Goal: Information Seeking & Learning: Find specific fact

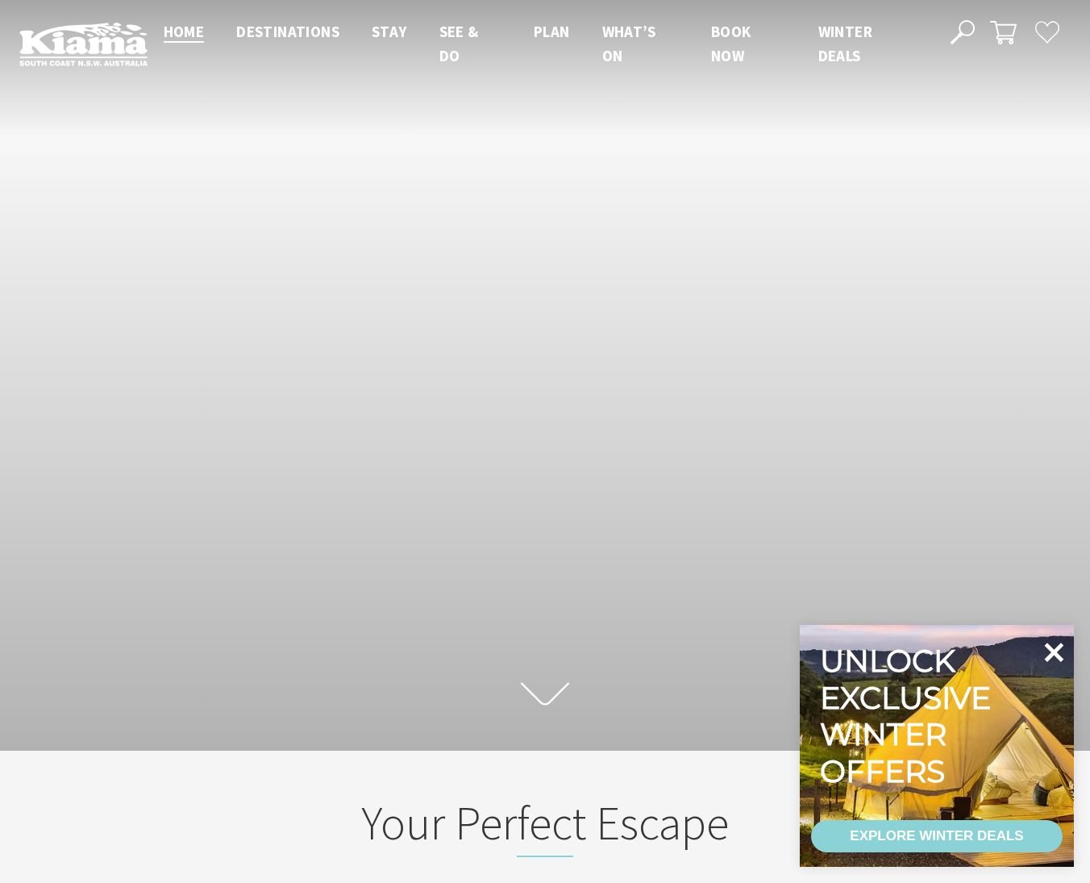
scroll to position [248, 1090]
click at [1052, 649] on icon at bounding box center [1054, 651] width 19 height 19
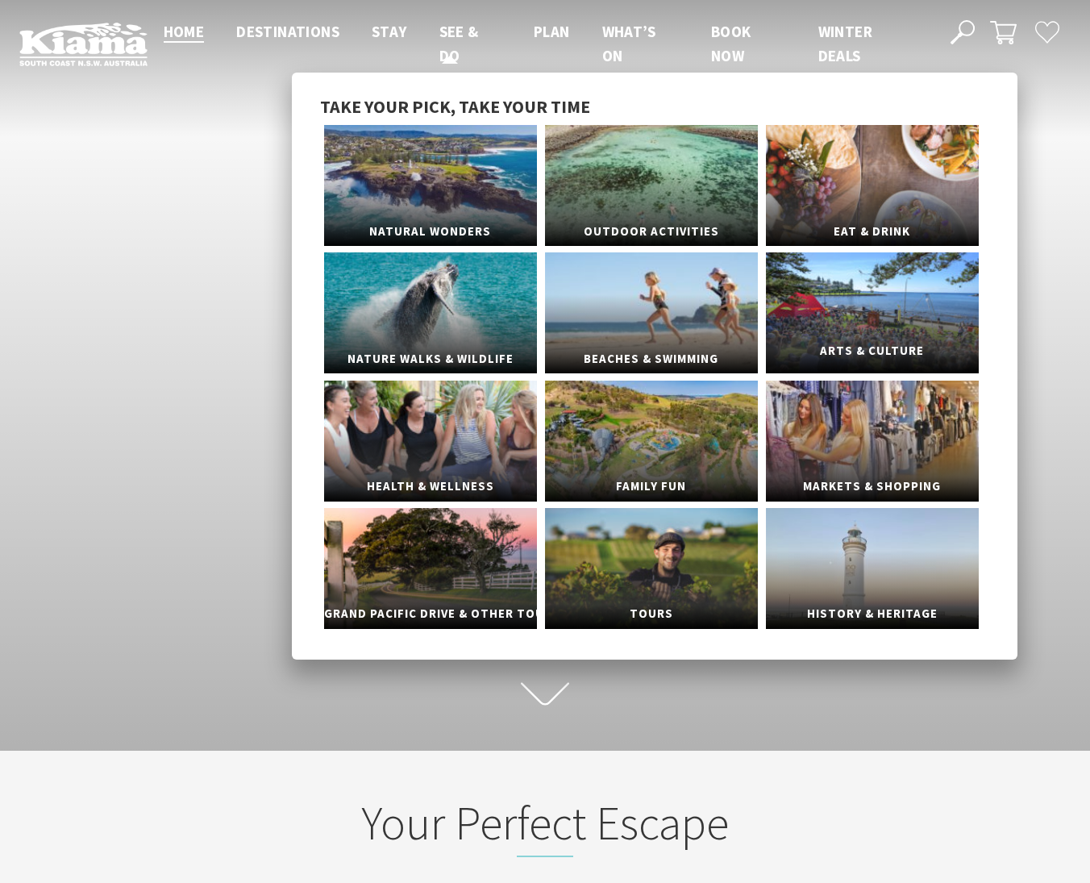
click at [842, 325] on link "Arts & Culture" at bounding box center [872, 312] width 213 height 121
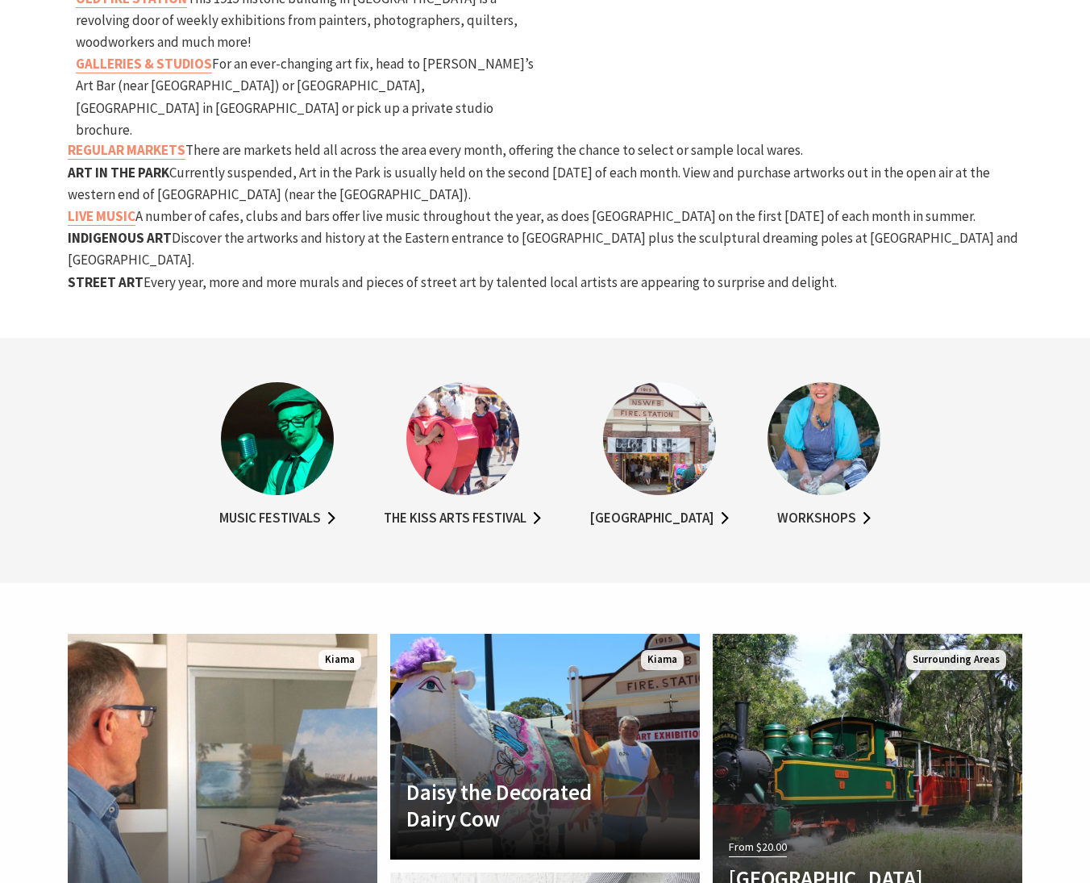
scroll to position [1227, 0]
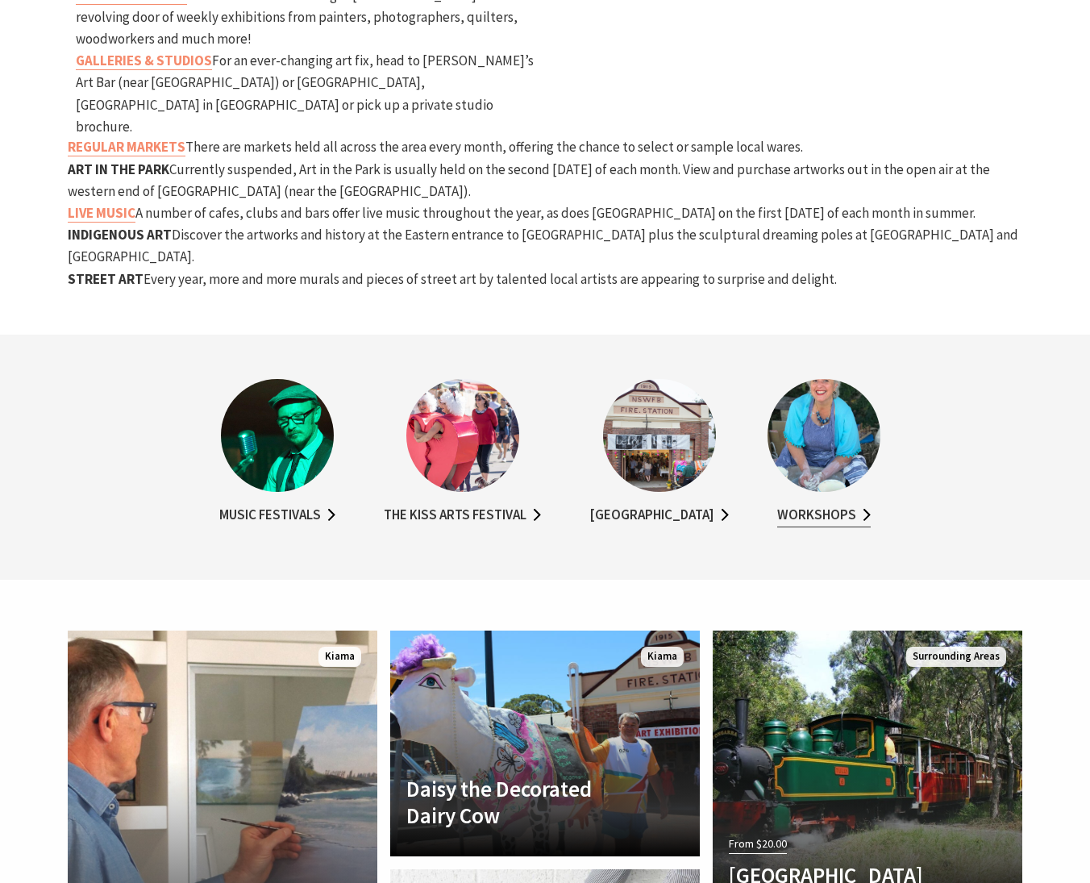
click at [845, 504] on link "Workshops" at bounding box center [823, 515] width 93 height 23
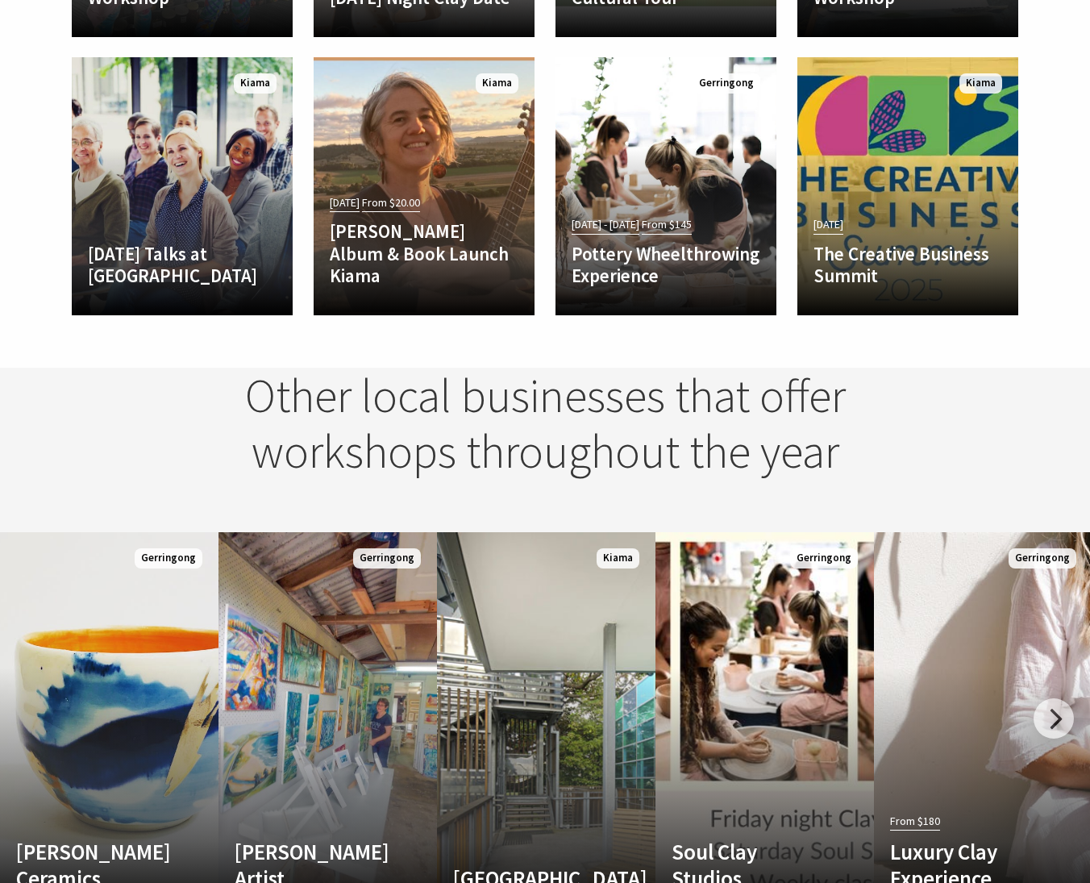
scroll to position [1634, 0]
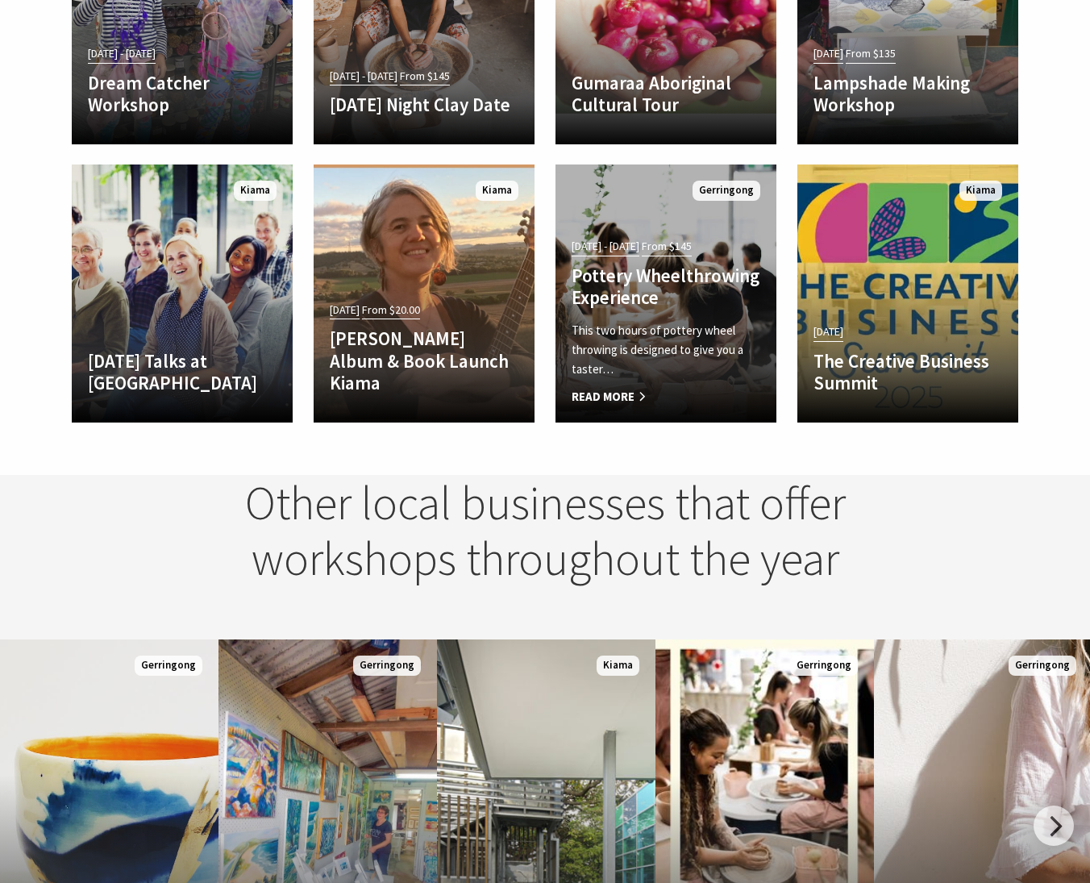
click at [651, 314] on div "21 Jan 23 - 20 Dec 25 From $145 Pottery Wheelthrowing Experience This two hours…" at bounding box center [665, 321] width 221 height 172
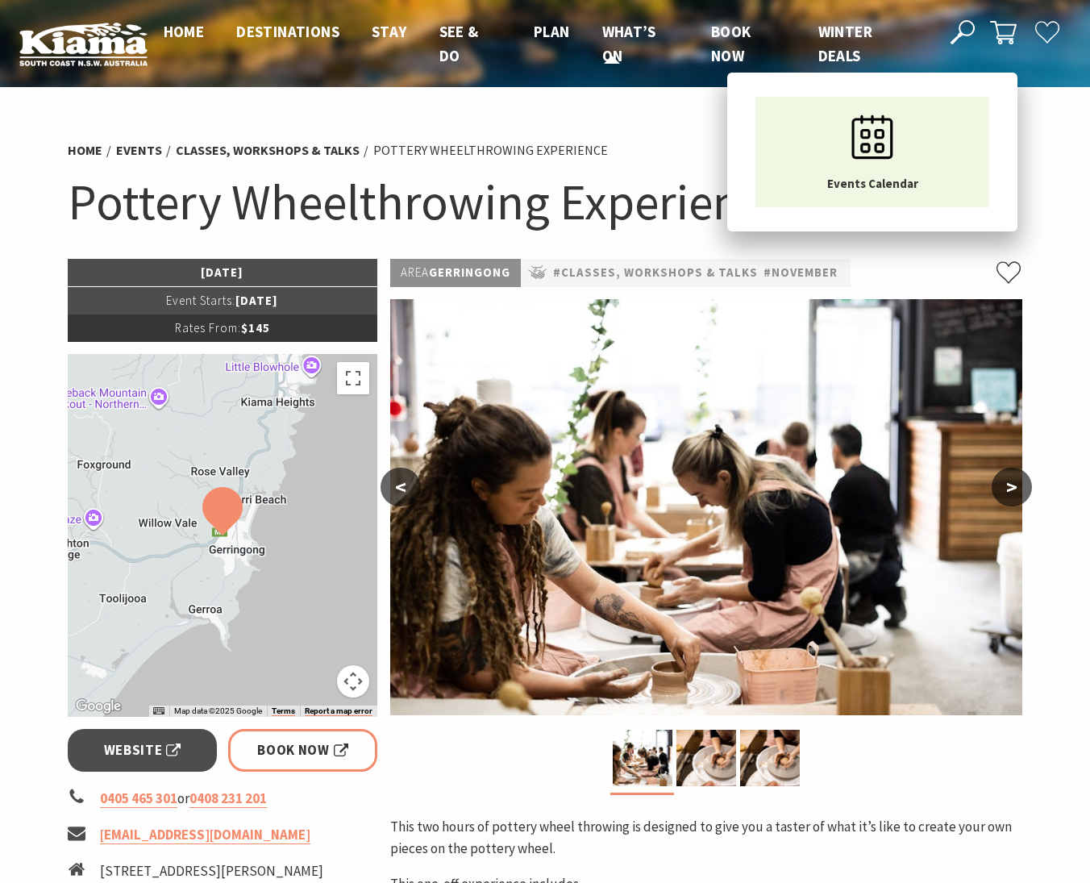
click at [626, 39] on span "What’s On" at bounding box center [629, 44] width 54 height 44
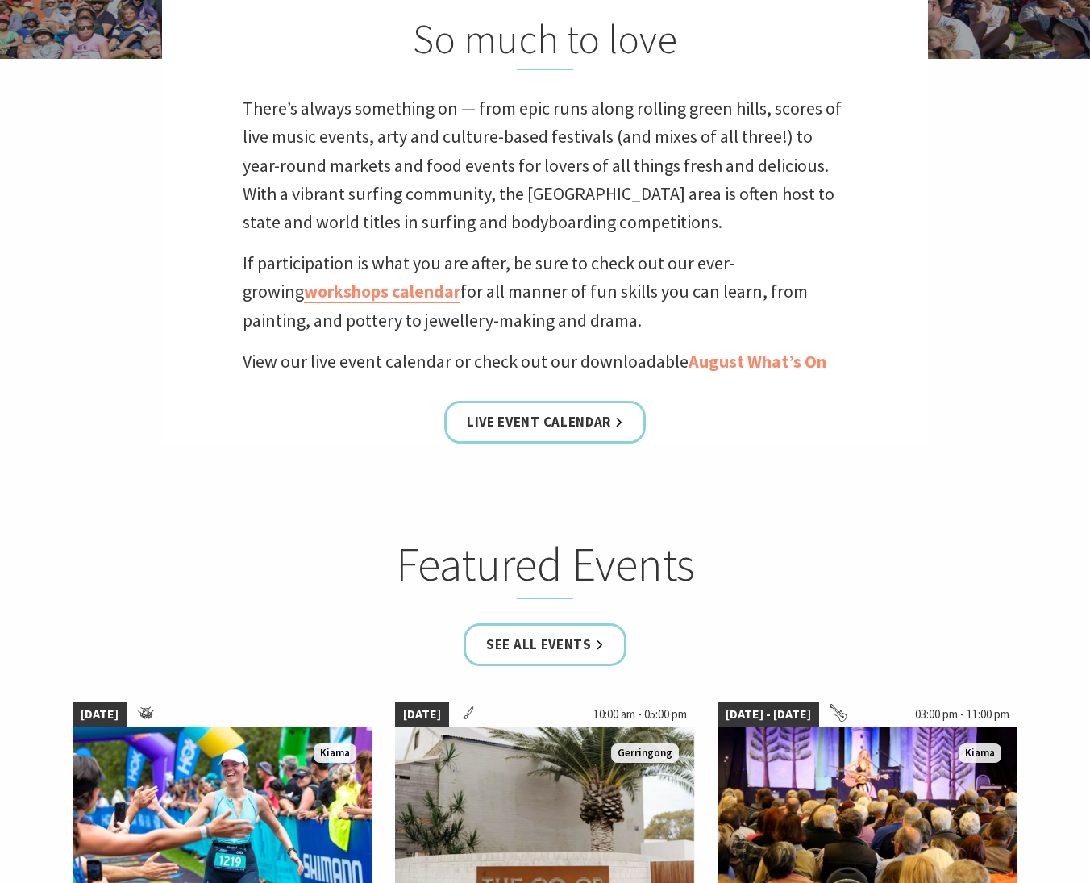
scroll to position [609, 0]
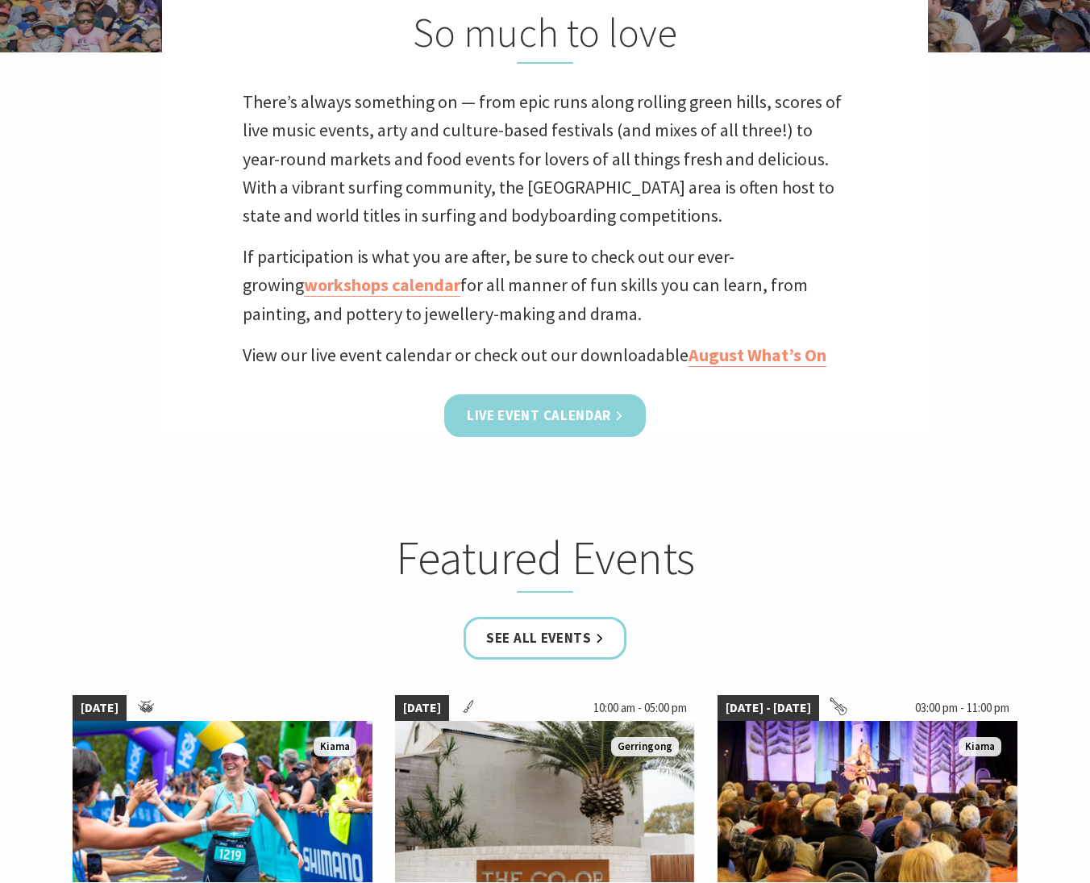
click at [530, 406] on link "Live Event Calendar" at bounding box center [544, 415] width 201 height 43
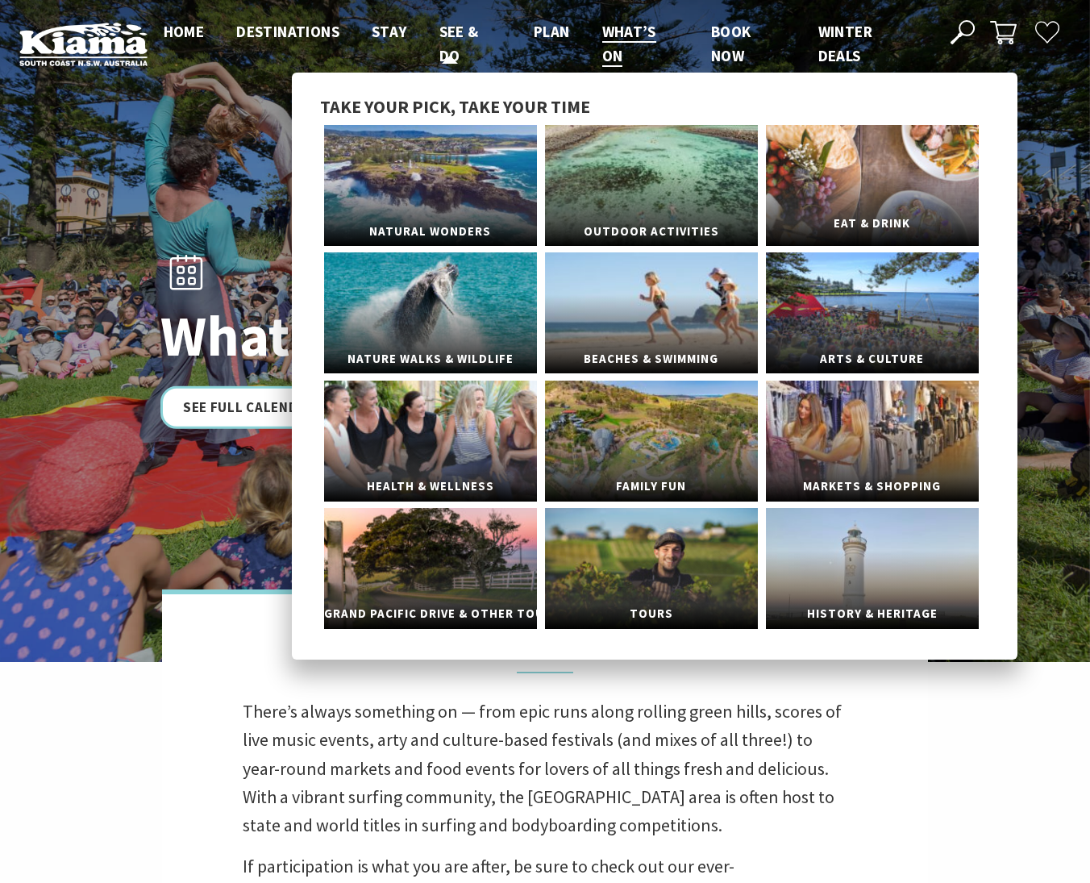
click at [874, 172] on link "Eat & Drink" at bounding box center [872, 185] width 213 height 121
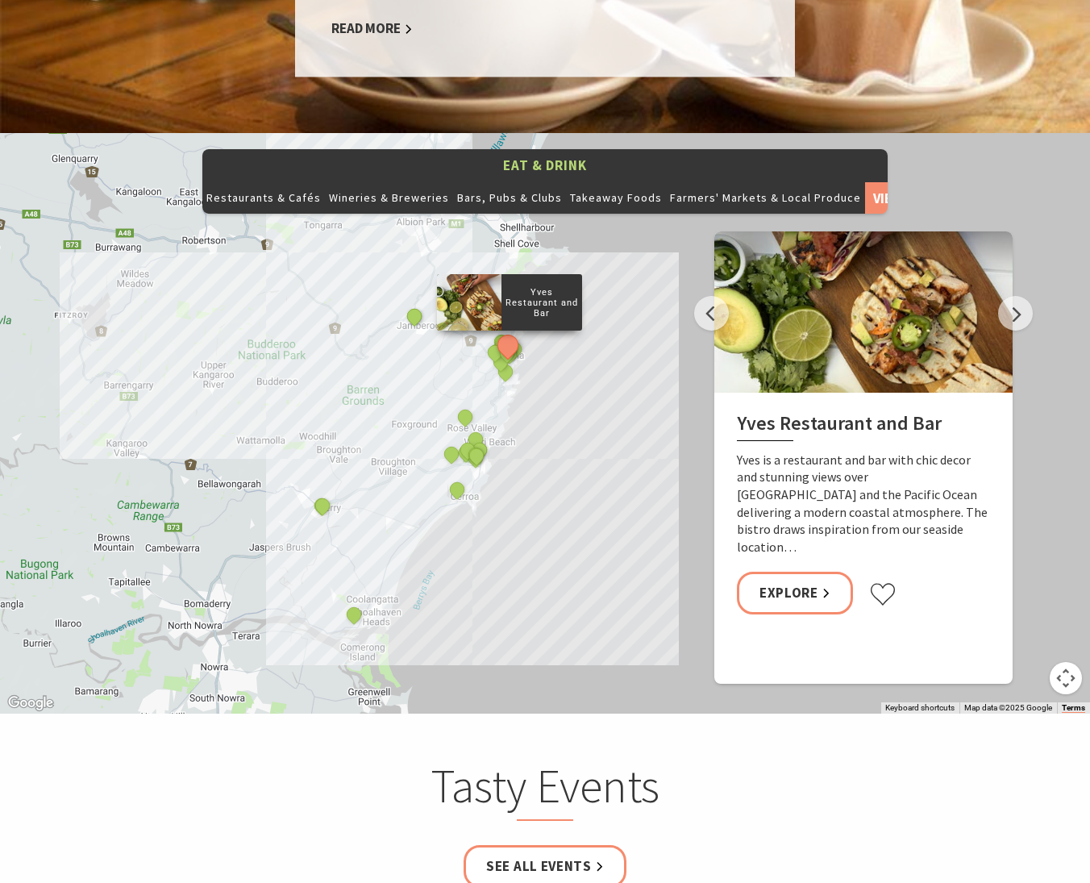
scroll to position [1809, 0]
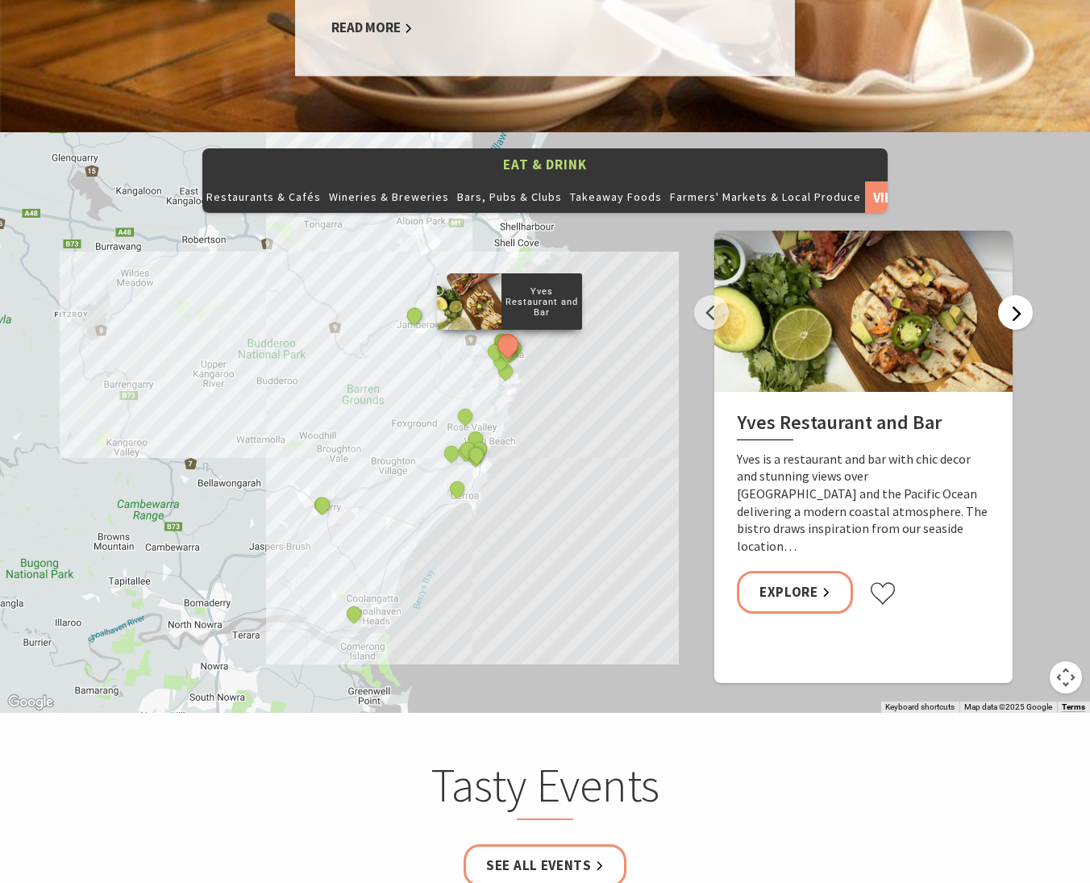
click at [1012, 295] on button "Next" at bounding box center [1015, 312] width 35 height 35
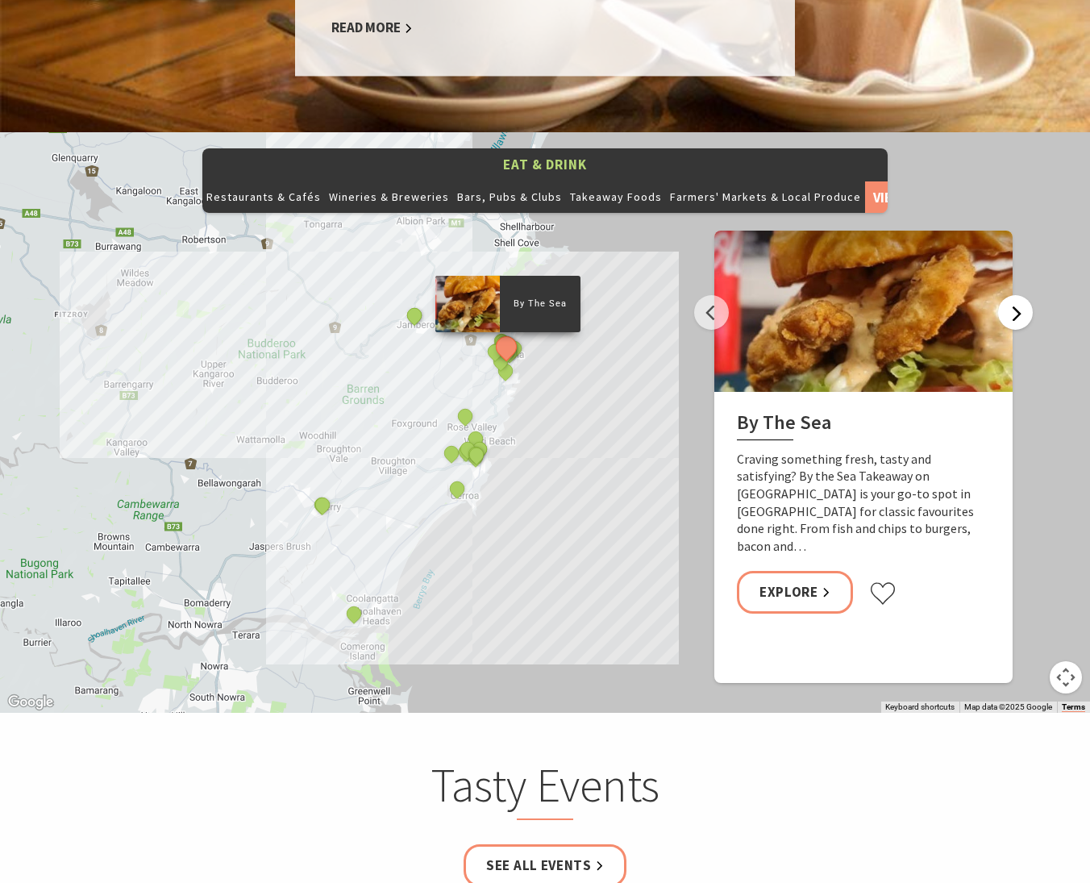
click at [1012, 295] on button "Next" at bounding box center [1015, 312] width 35 height 35
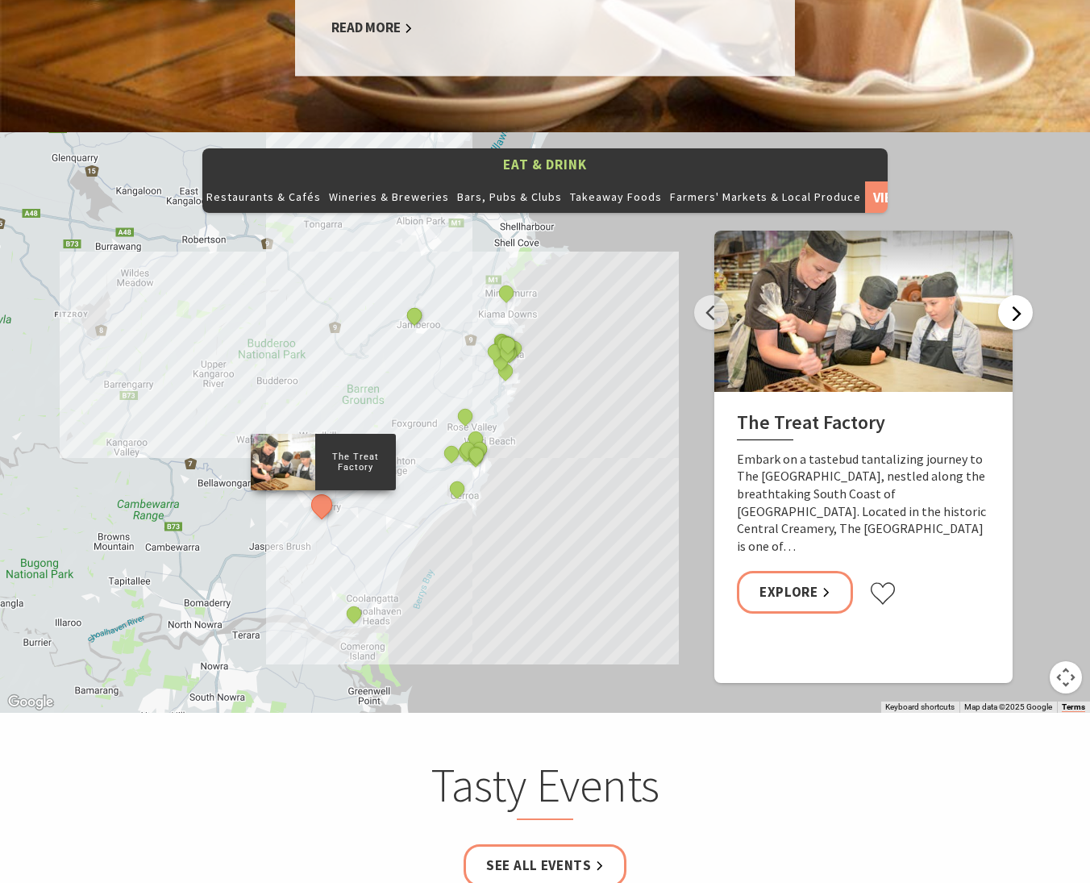
click at [1012, 295] on button "Next" at bounding box center [1015, 312] width 35 height 35
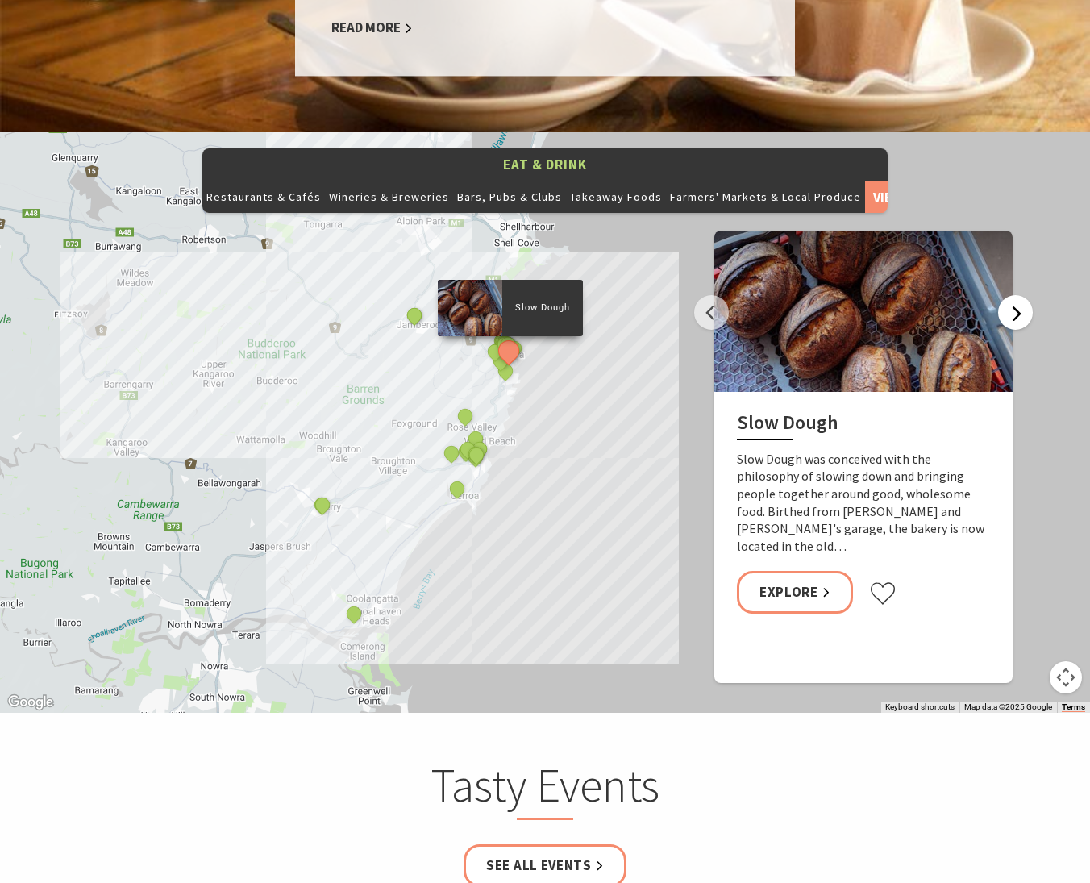
click at [1012, 295] on button "Next" at bounding box center [1015, 312] width 35 height 35
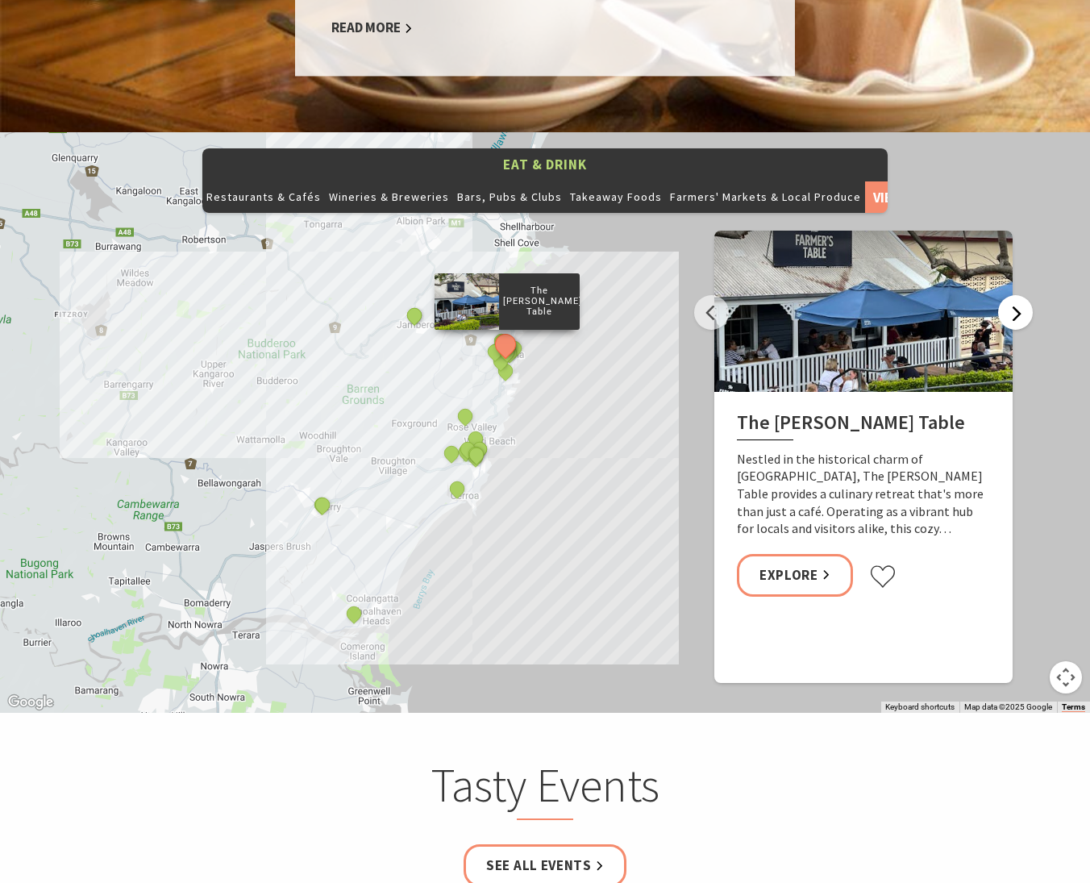
click at [1012, 295] on button "Next" at bounding box center [1015, 312] width 35 height 35
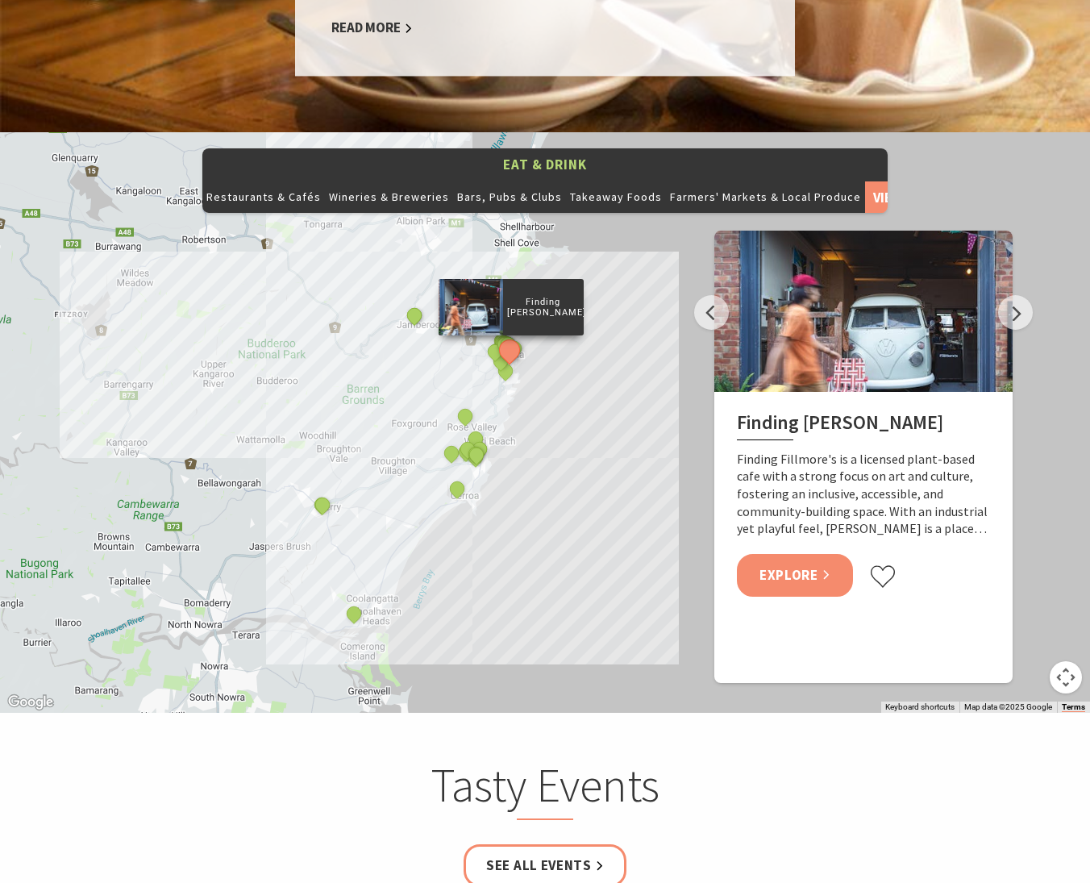
click at [819, 554] on link "Explore" at bounding box center [795, 575] width 116 height 43
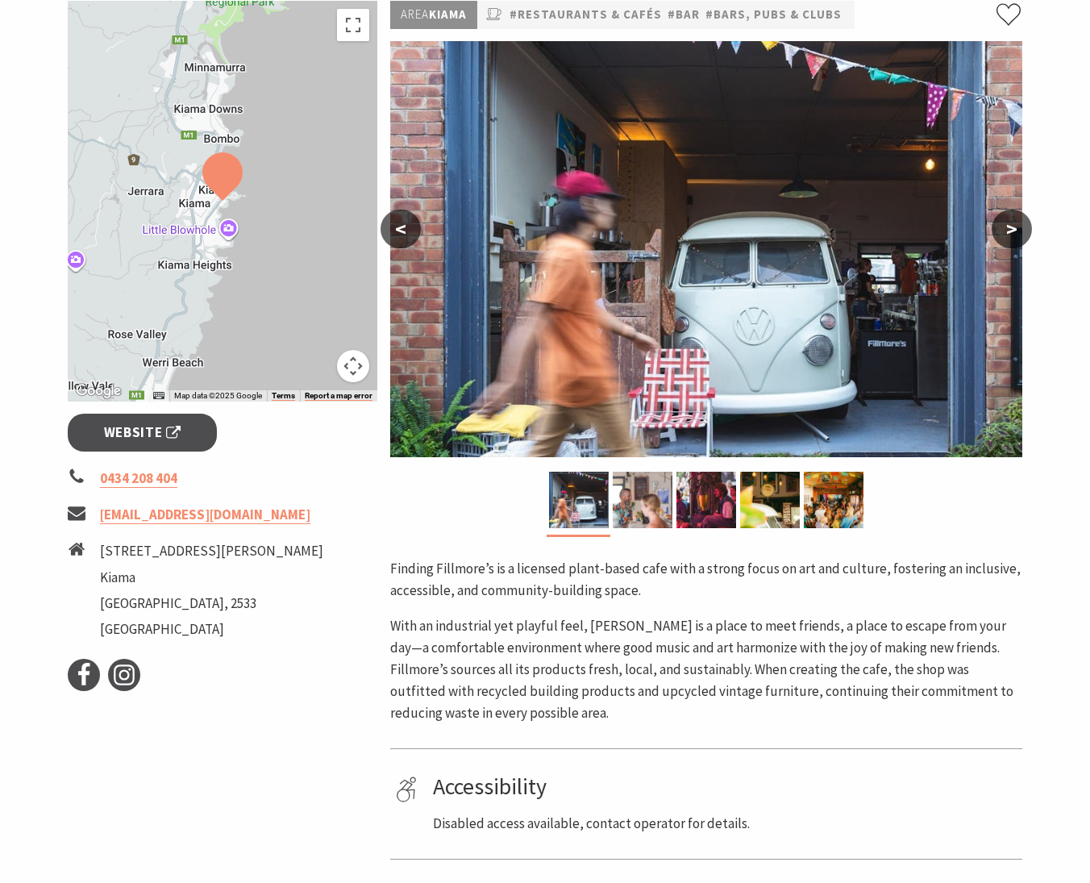
scroll to position [278, 0]
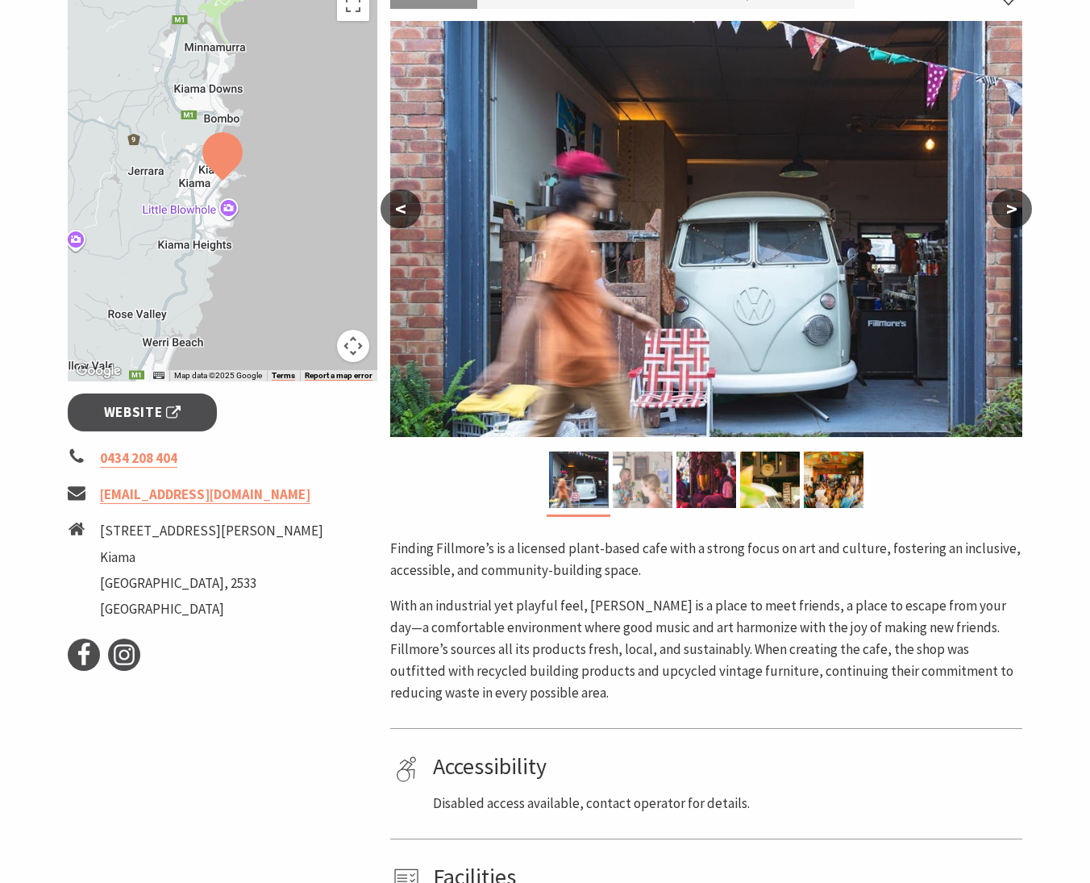
click at [632, 483] on img at bounding box center [643, 479] width 60 height 56
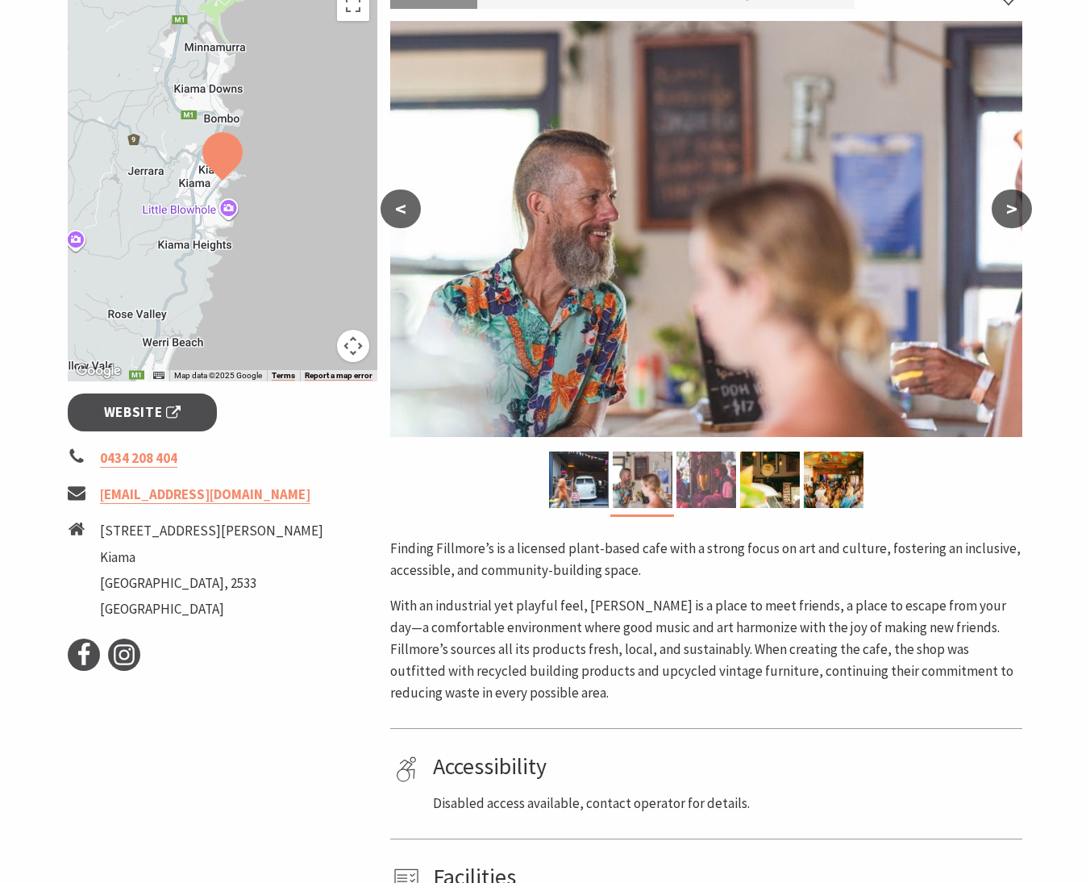
click at [704, 478] on img at bounding box center [706, 479] width 60 height 56
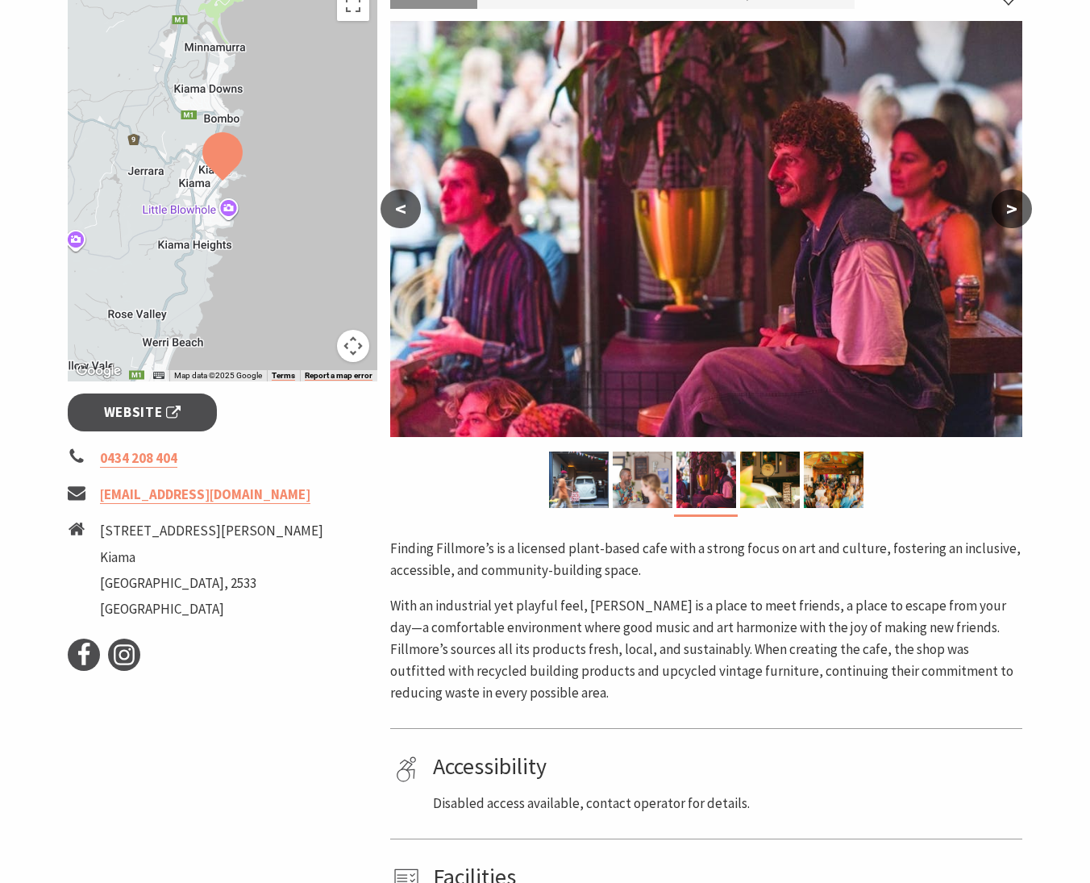
click at [1018, 202] on button ">" at bounding box center [1011, 208] width 40 height 39
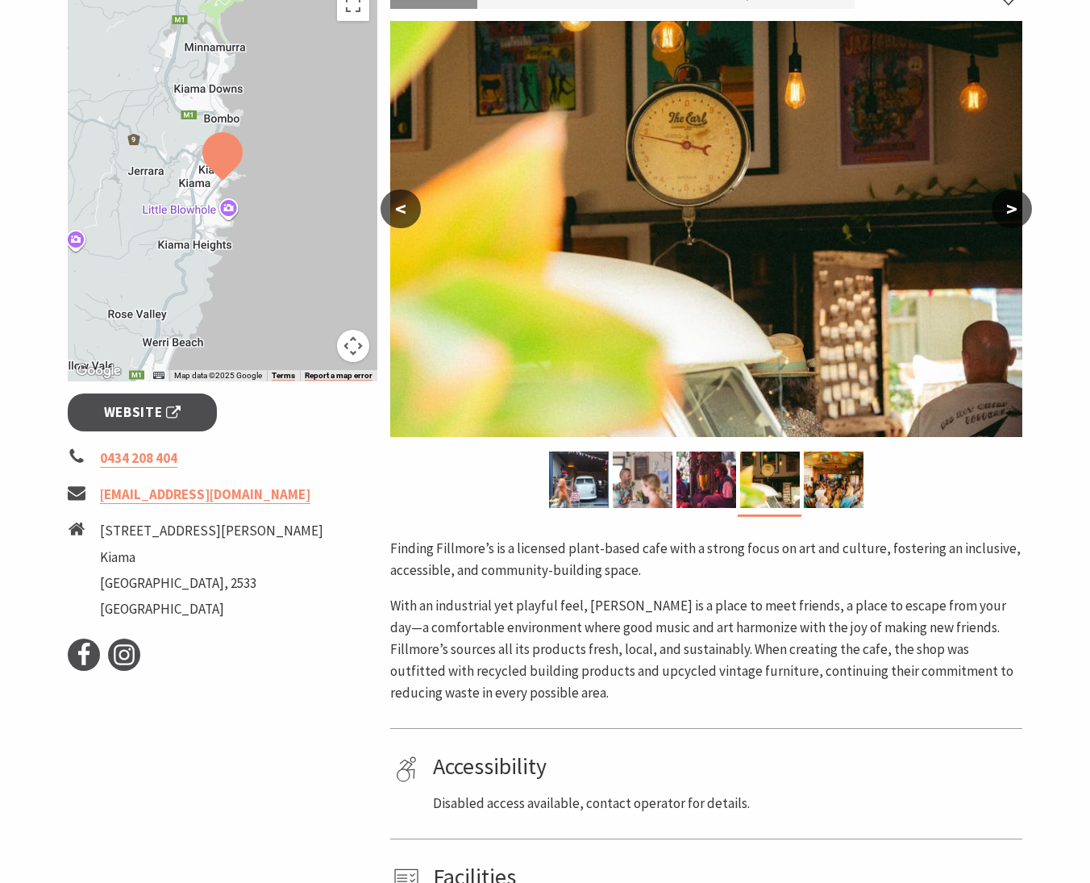
click at [1018, 202] on button ">" at bounding box center [1011, 208] width 40 height 39
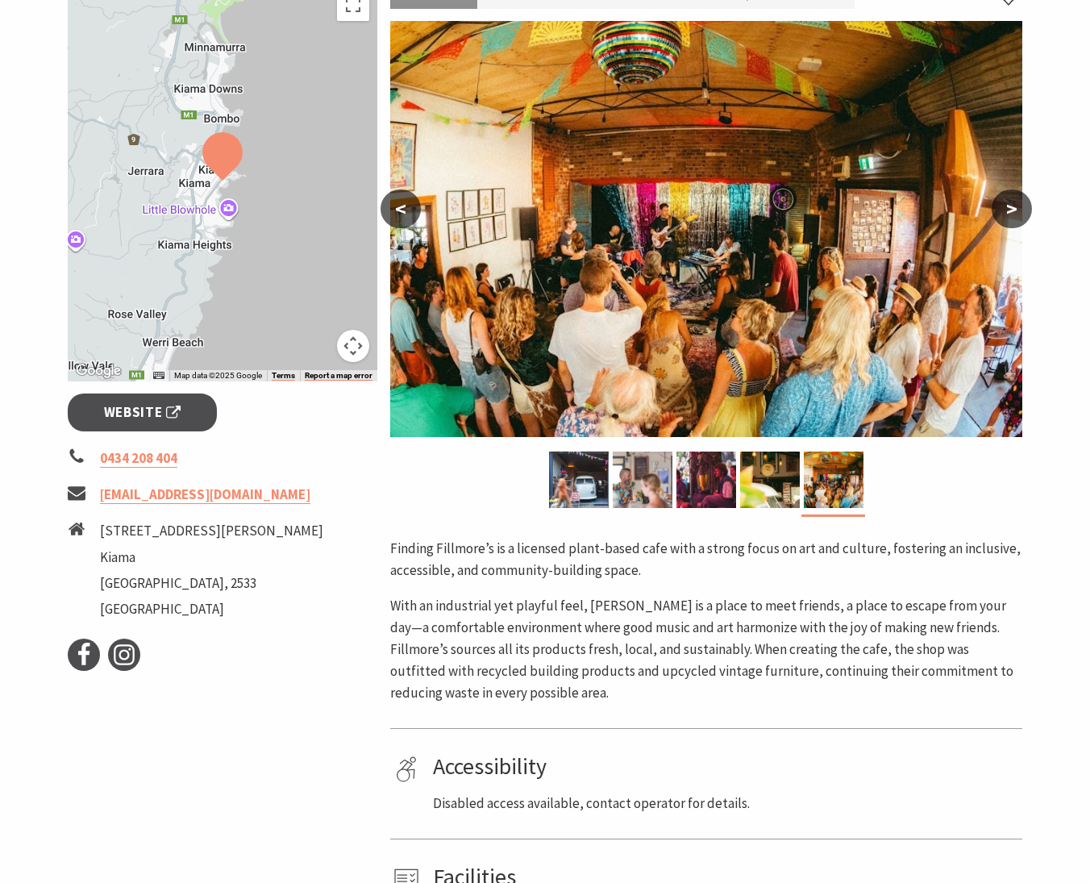
click at [1018, 202] on button ">" at bounding box center [1011, 208] width 40 height 39
click at [586, 480] on img at bounding box center [579, 479] width 60 height 56
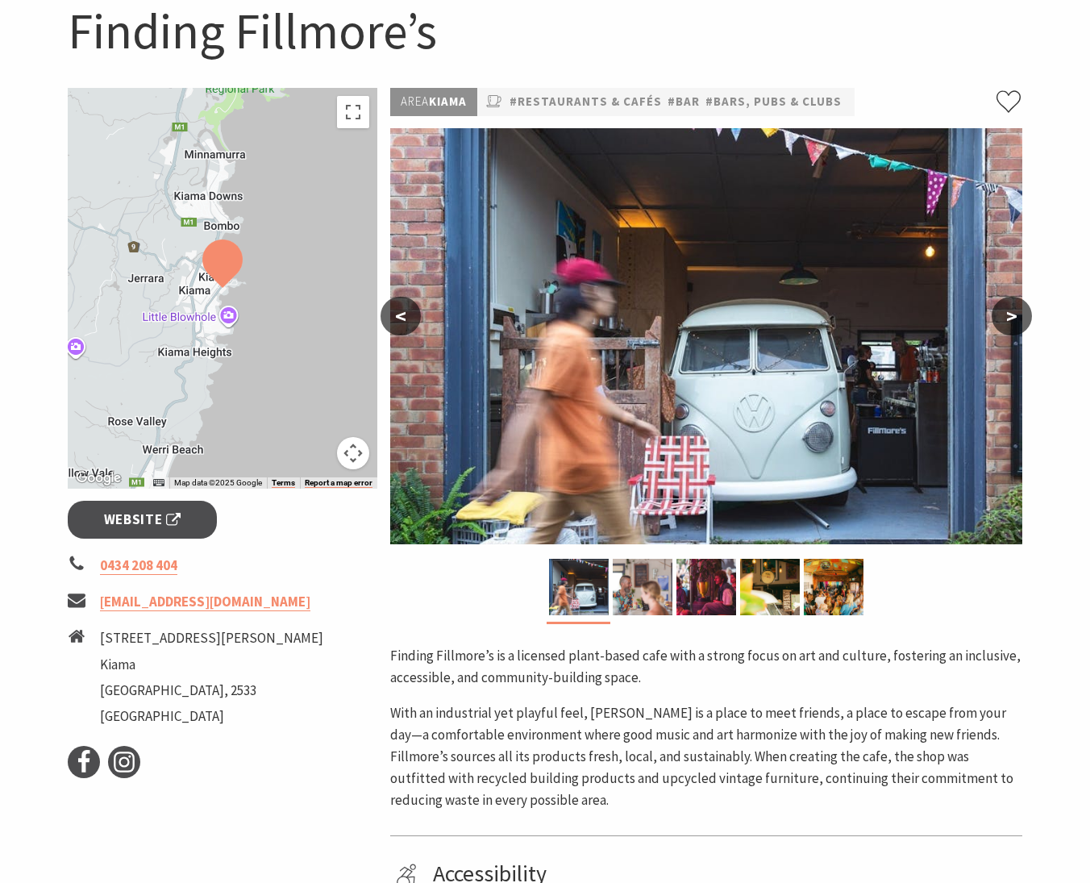
scroll to position [74, 0]
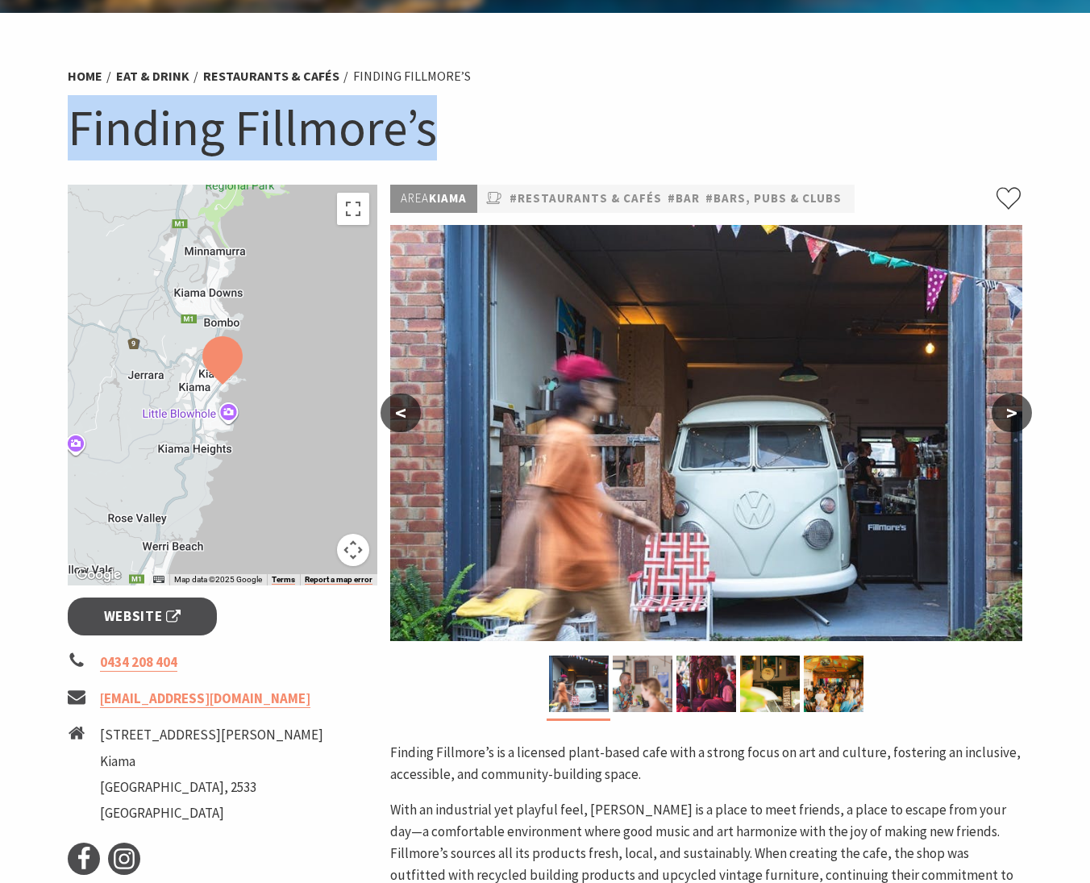
drag, startPoint x: 450, startPoint y: 131, endPoint x: -2, endPoint y: 126, distance: 452.2
copy h1 "Finding Fillmore’s"
